Goal: Find specific page/section: Find specific page/section

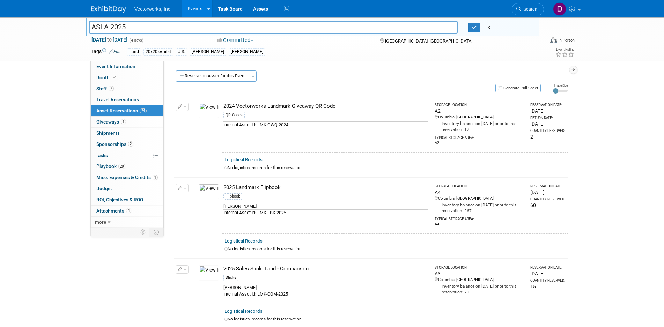
drag, startPoint x: 492, startPoint y: 24, endPoint x: 371, endPoint y: 21, distance: 120.6
click at [480, 28] on div "X" at bounding box center [500, 28] width 65 height 10
click at [258, 6] on link "Assets" at bounding box center [261, 8] width 26 height 17
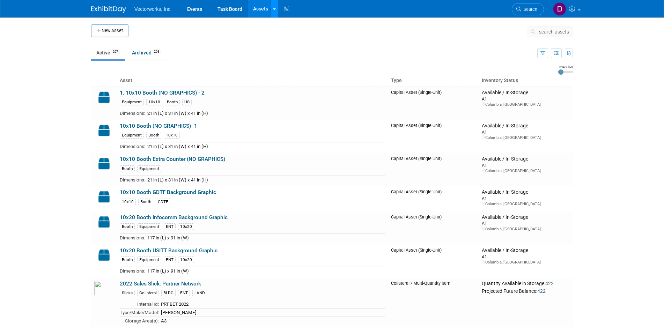
click at [273, 12] on div at bounding box center [274, 8] width 3 height 7
click at [290, 36] on link "Search Assets" at bounding box center [302, 35] width 62 height 10
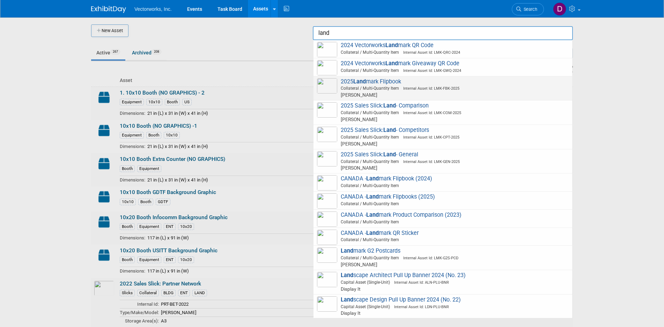
click at [392, 88] on span "Collateral / Multi-Quantity Item Internal Asset Id: LMK-FBK-2025" at bounding box center [444, 88] width 250 height 6
type input "2025 Landmark Flipbook"
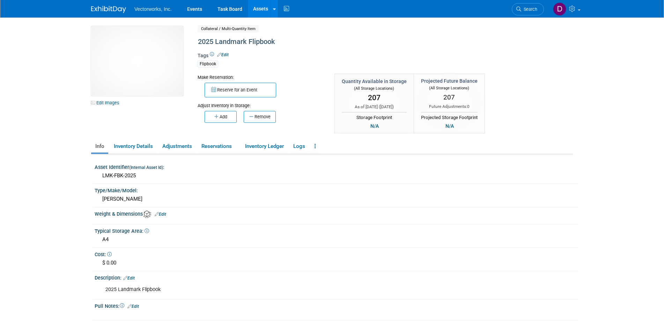
drag, startPoint x: 622, startPoint y: 97, endPoint x: 562, endPoint y: 107, distance: 60.6
click at [620, 97] on body "Vectorworks, Inc. Events Task Board Assets New Asset" at bounding box center [332, 163] width 664 height 327
